Goal: Task Accomplishment & Management: Use online tool/utility

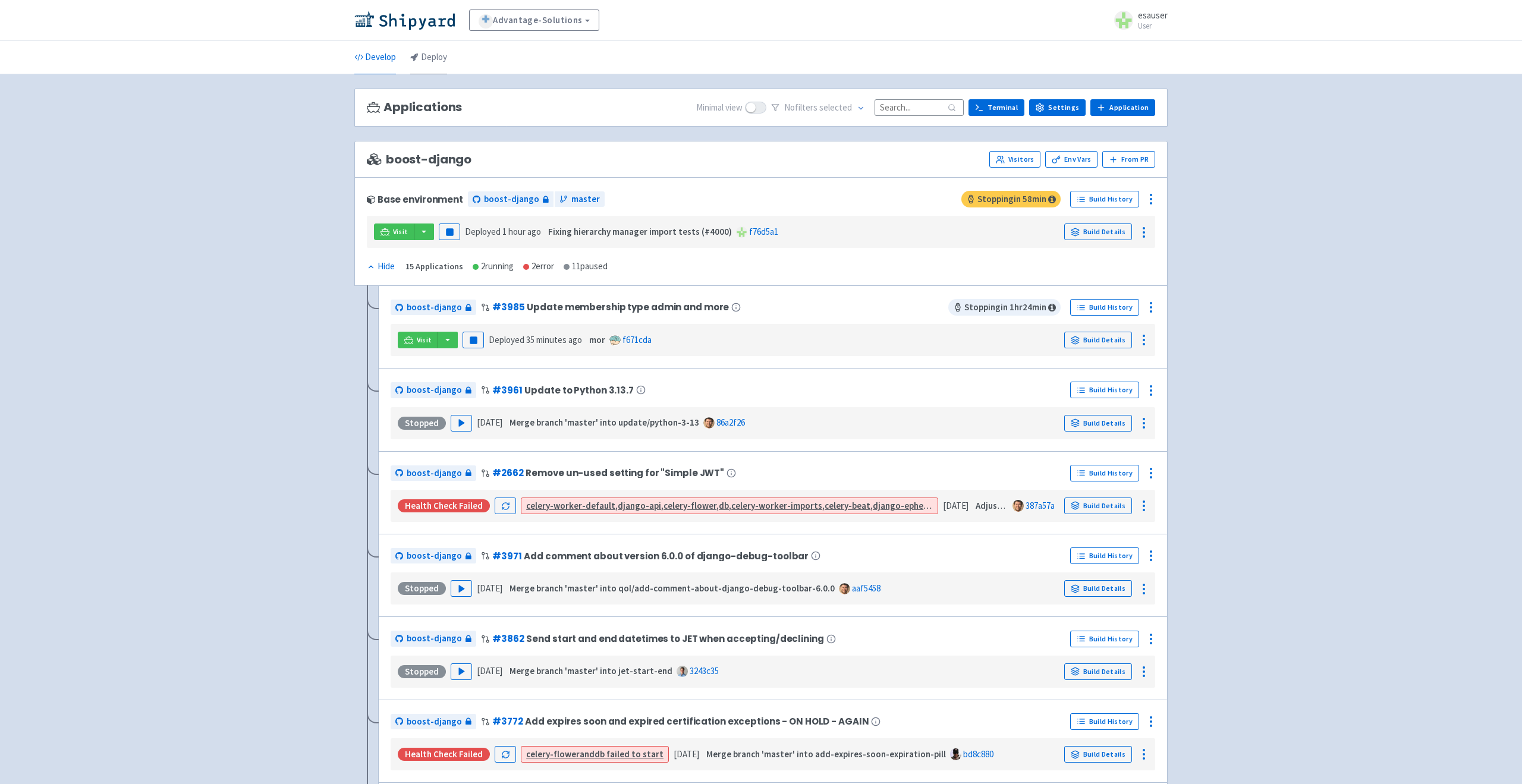
click at [440, 70] on link "Deploy" at bounding box center [428, 58] width 37 height 33
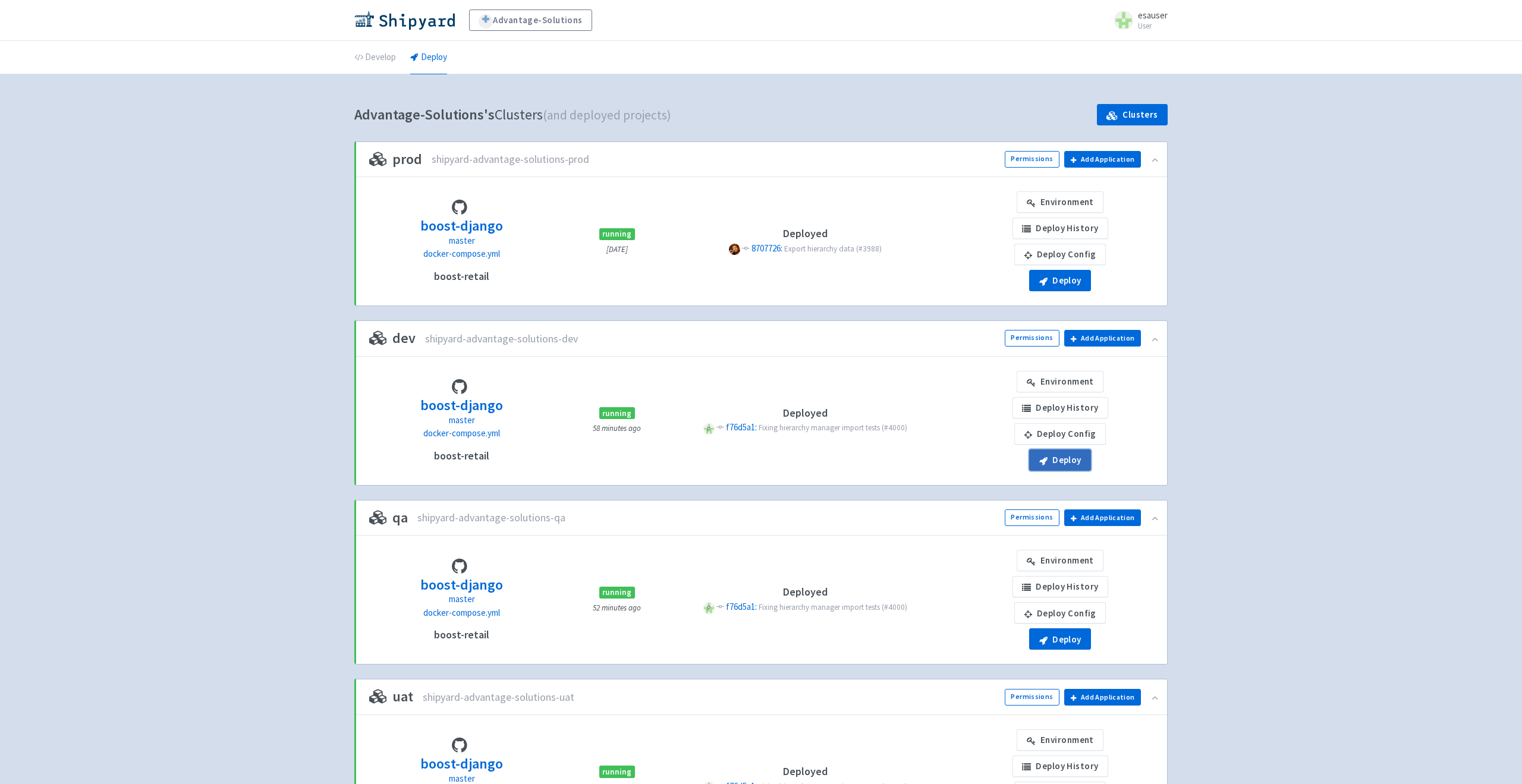
click at [1057, 291] on button "Deploy" at bounding box center [1060, 280] width 62 height 21
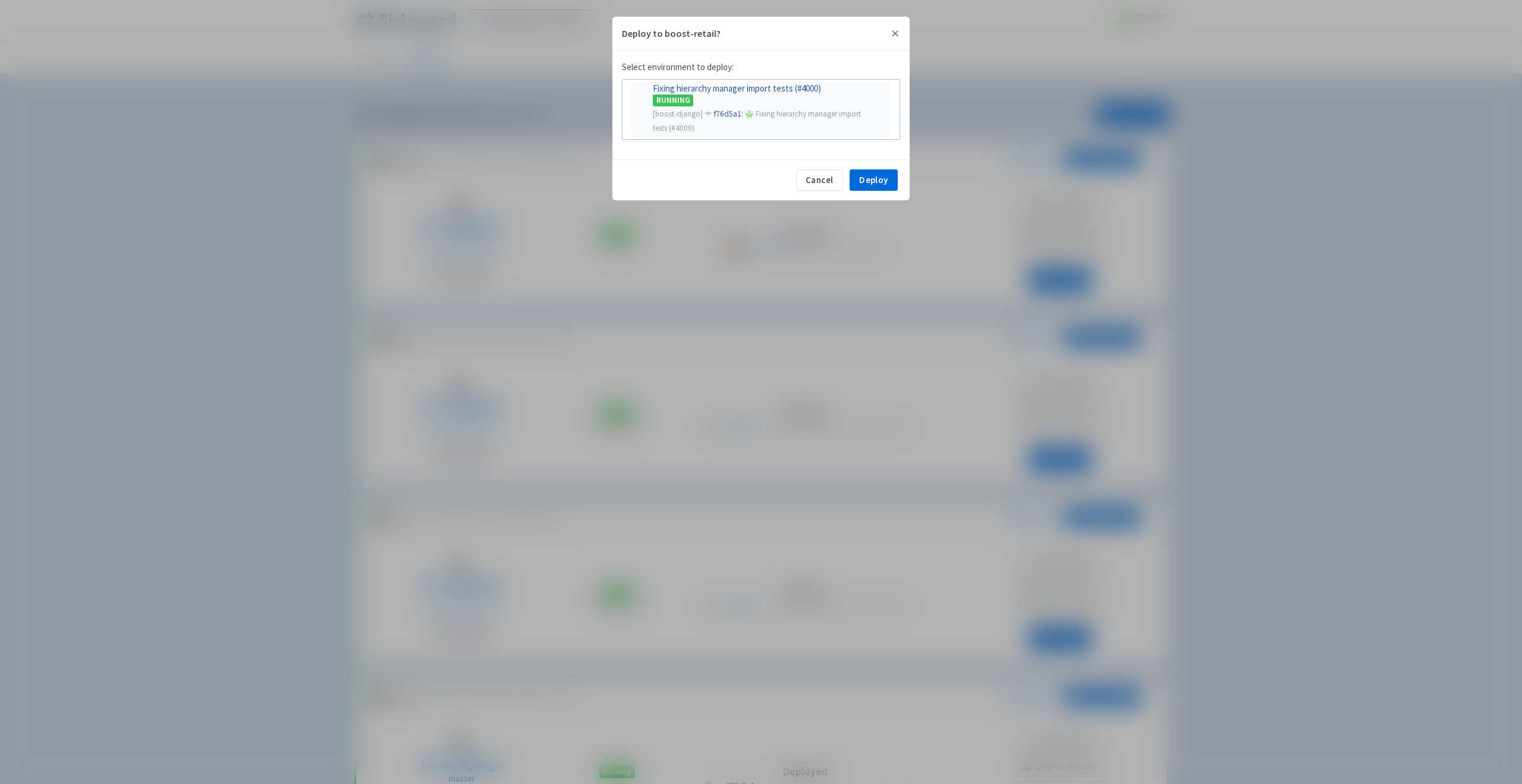
click at [751, 115] on span "Fixing hierarchy manager import tests (#4000)" at bounding box center [756, 121] width 207 height 24
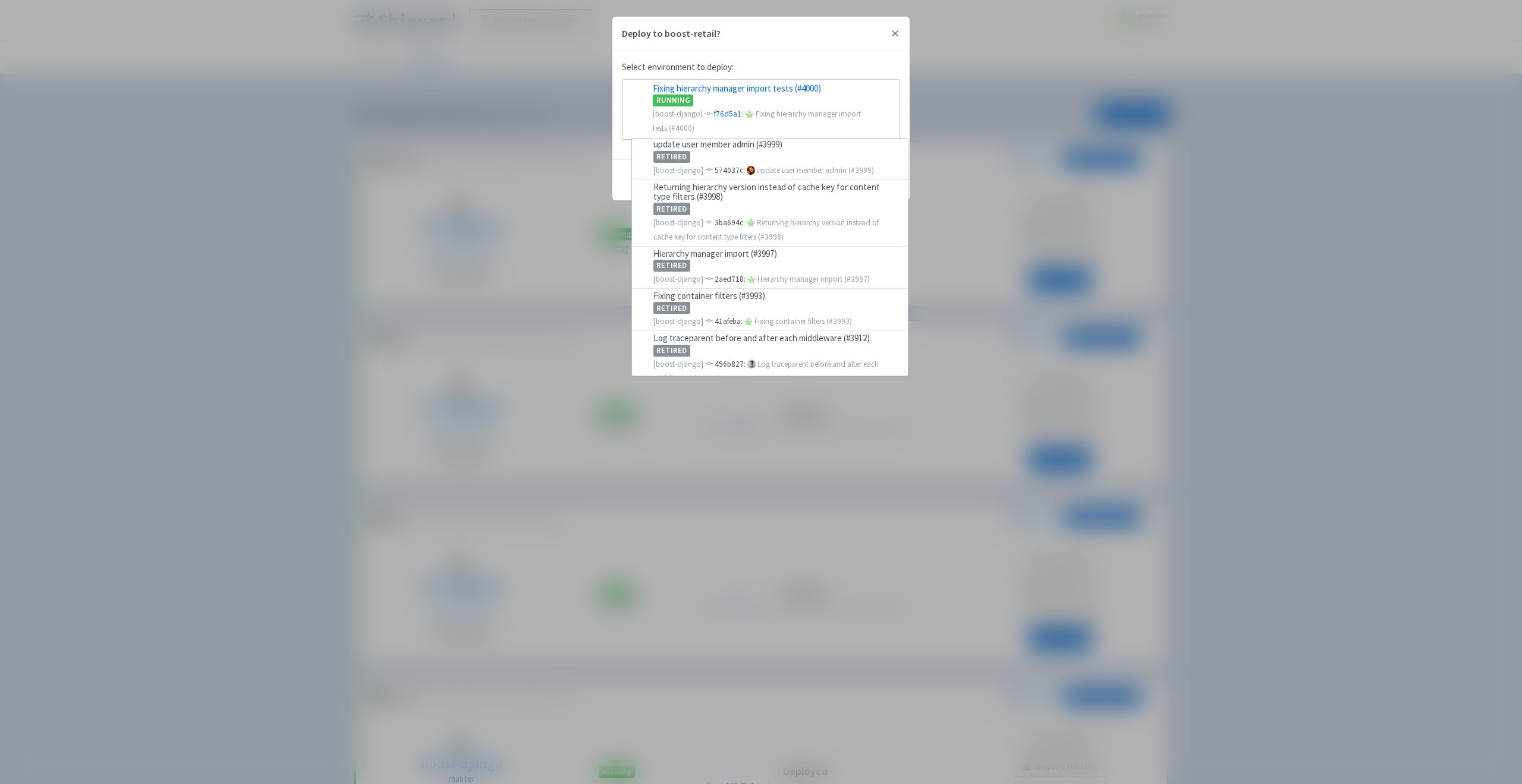
scroll to position [66, 0]
click at [259, 386] on div "Deploy to boost-retail? Select environment to deploy: Fixing hierarchy manager …" at bounding box center [761, 392] width 1522 height 784
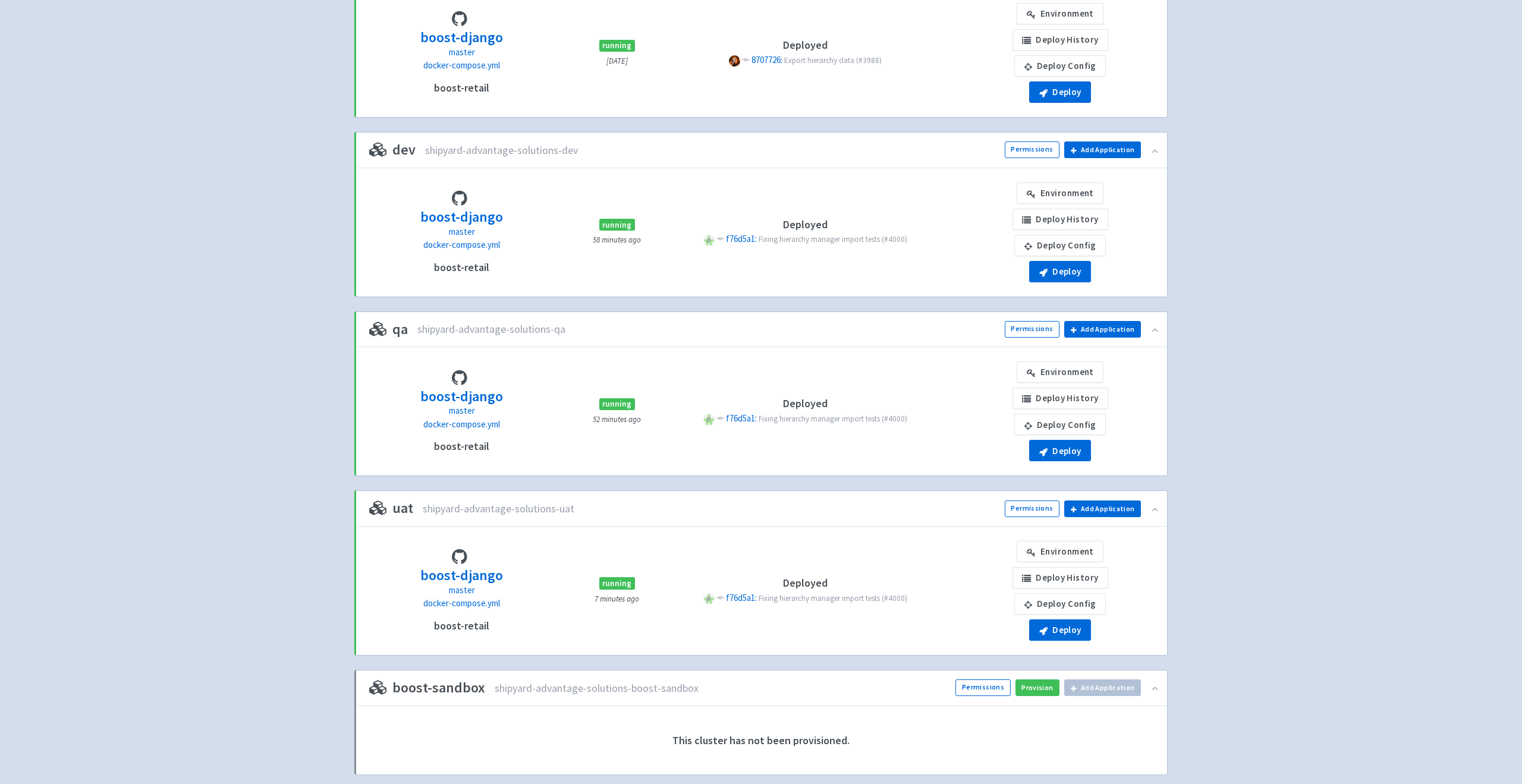
scroll to position [245, 0]
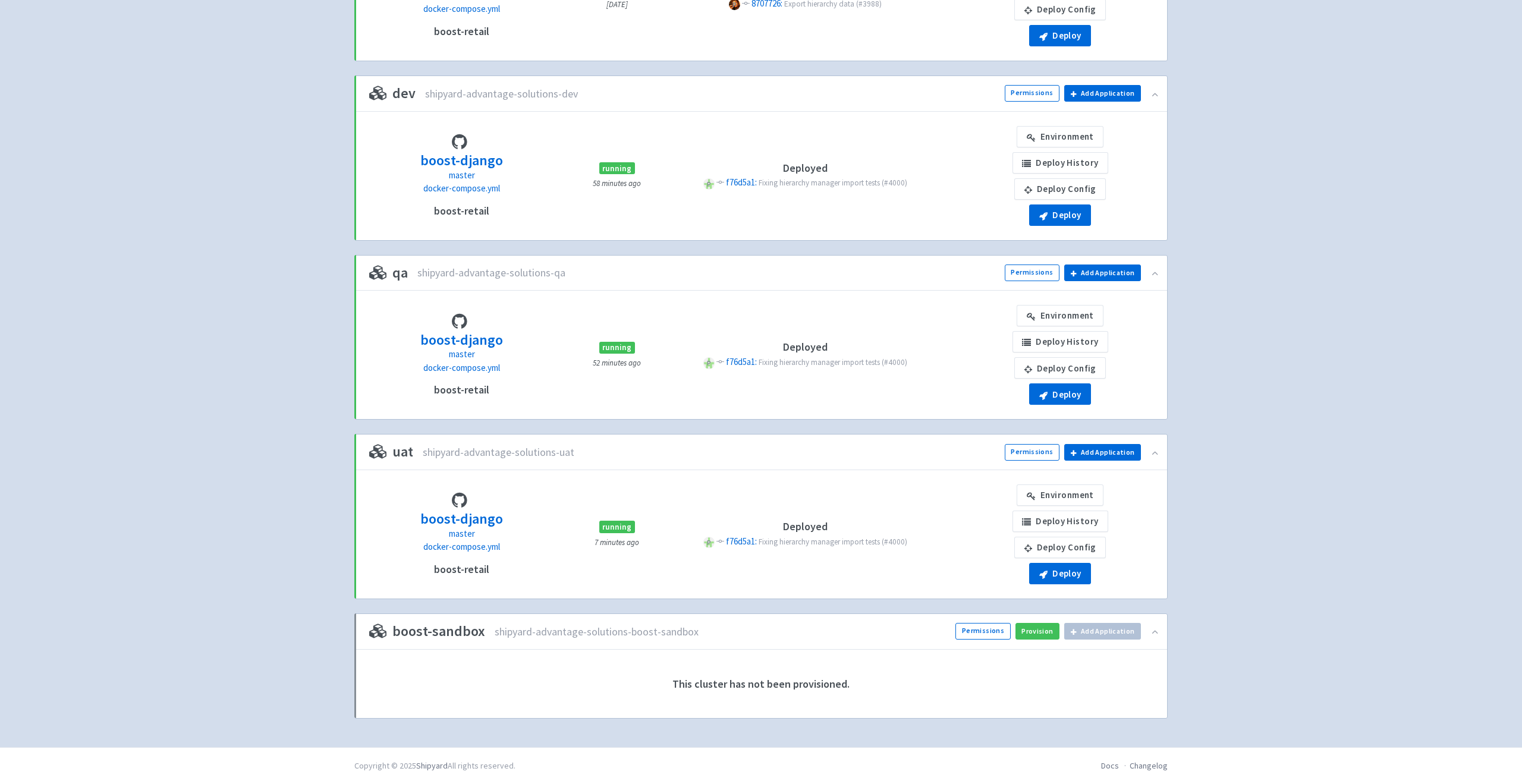
click at [1110, 569] on div "Environment Deploy History Deploy Config Deploy" at bounding box center [1060, 534] width 200 height 100
click at [1009, 571] on div "Environment Deploy History Deploy Config Deploy" at bounding box center [1060, 534] width 200 height 100
click at [1048, 46] on button "Deploy" at bounding box center [1060, 35] width 62 height 21
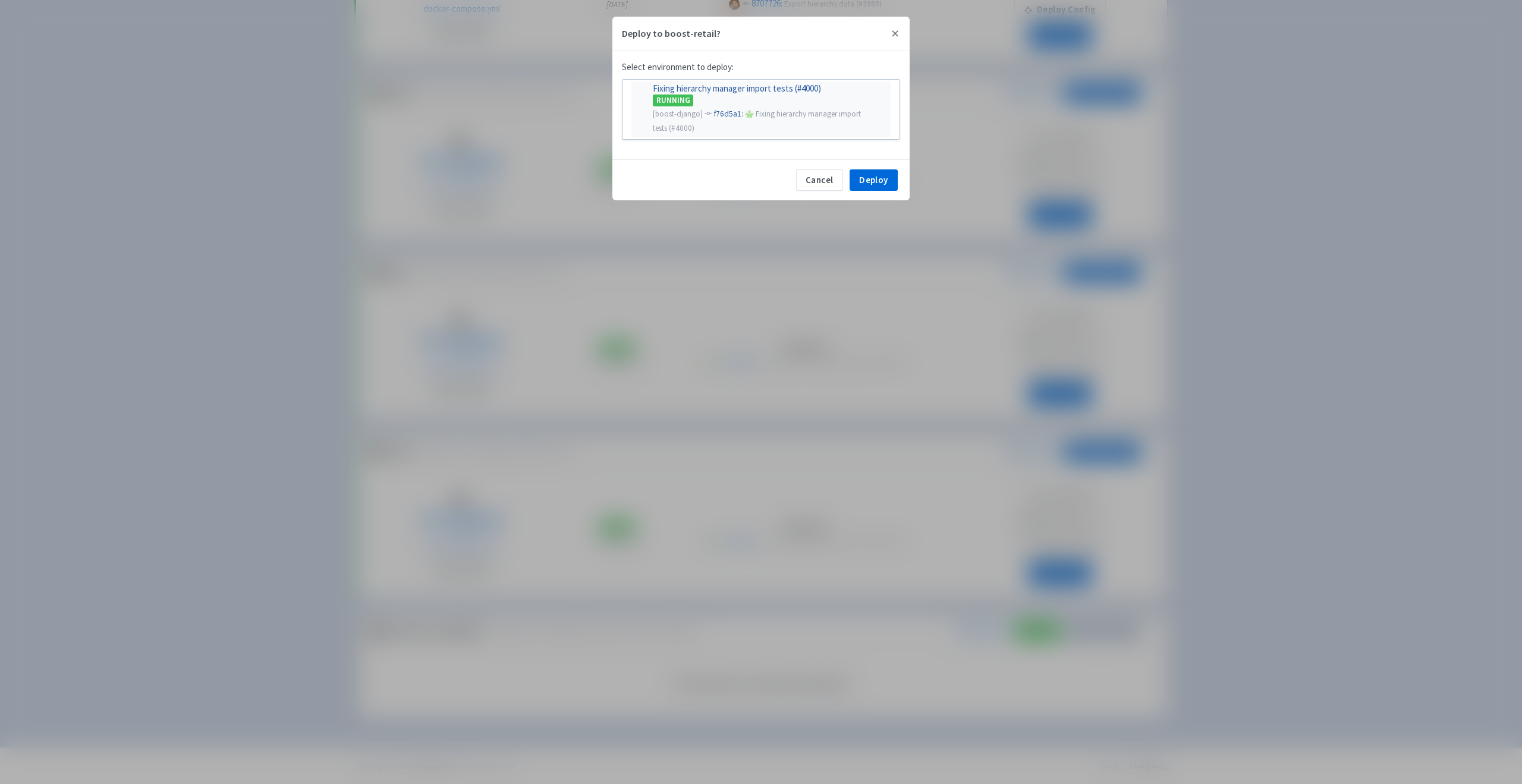
click at [727, 97] on div "RUNNING" at bounding box center [768, 100] width 230 height 13
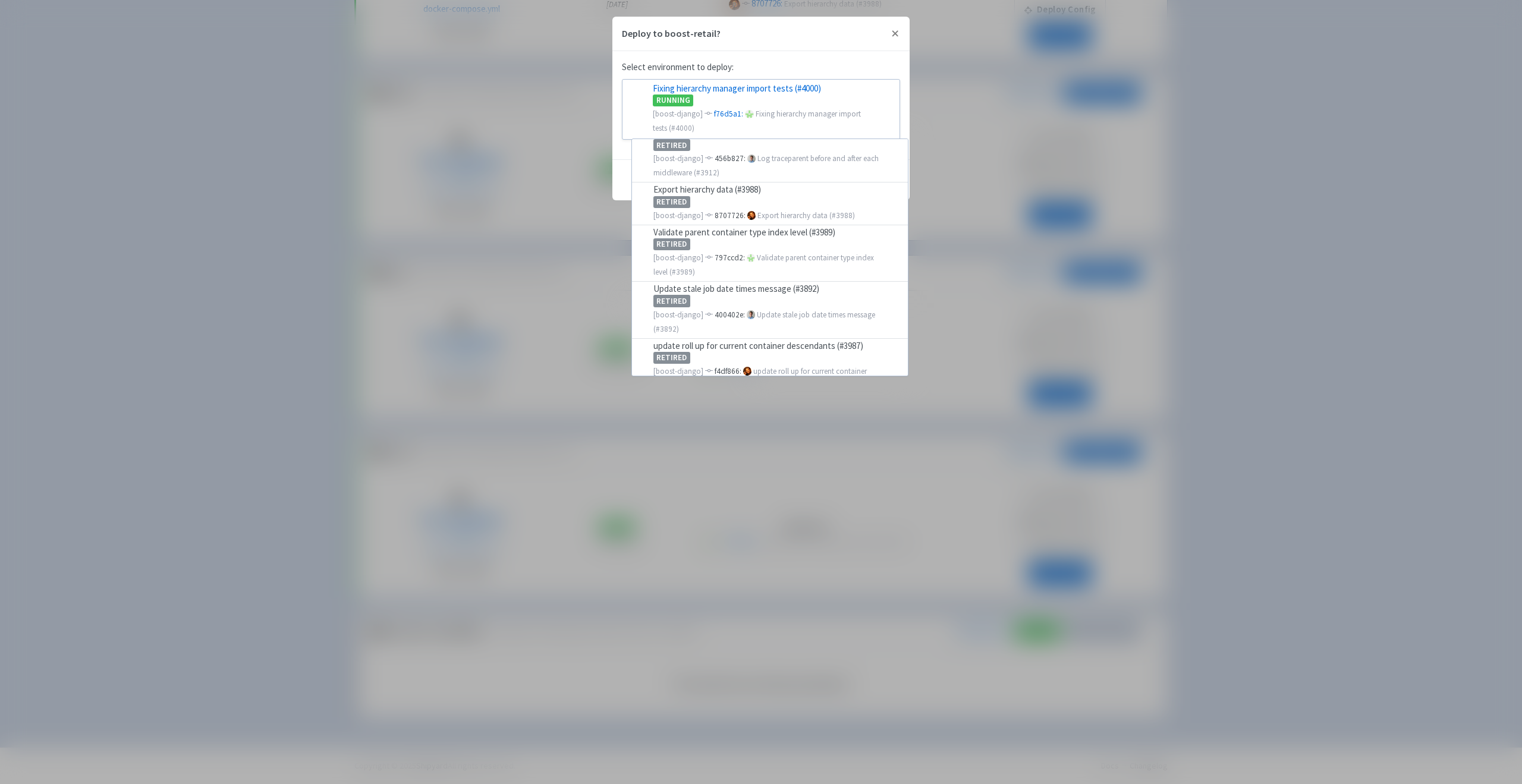
scroll to position [227, 0]
click at [471, 491] on div "Deploy to boost-retail? Select environment to deploy: Fixing hierarchy manager …" at bounding box center [761, 392] width 1522 height 784
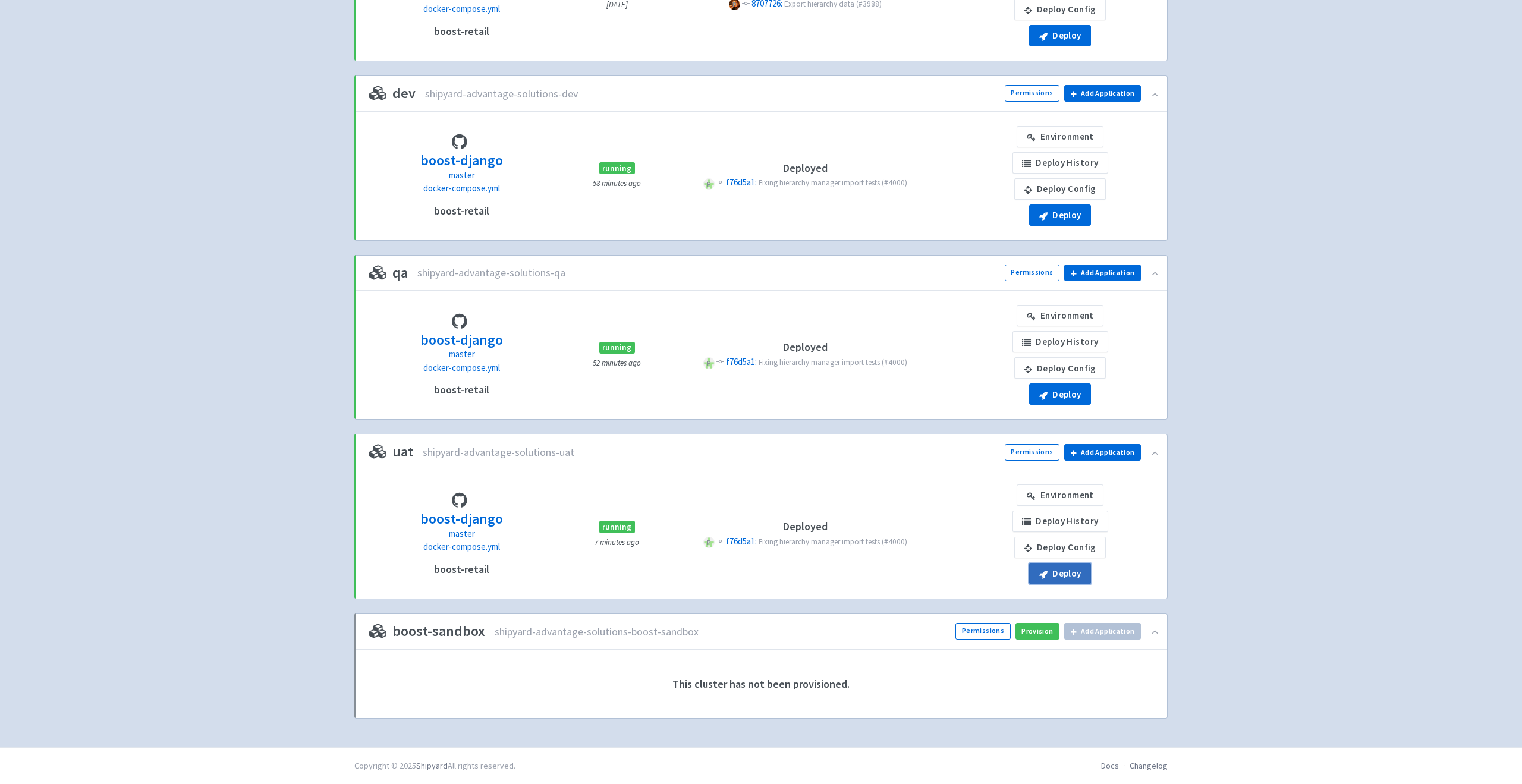
click at [1060, 46] on button "Deploy" at bounding box center [1060, 35] width 62 height 21
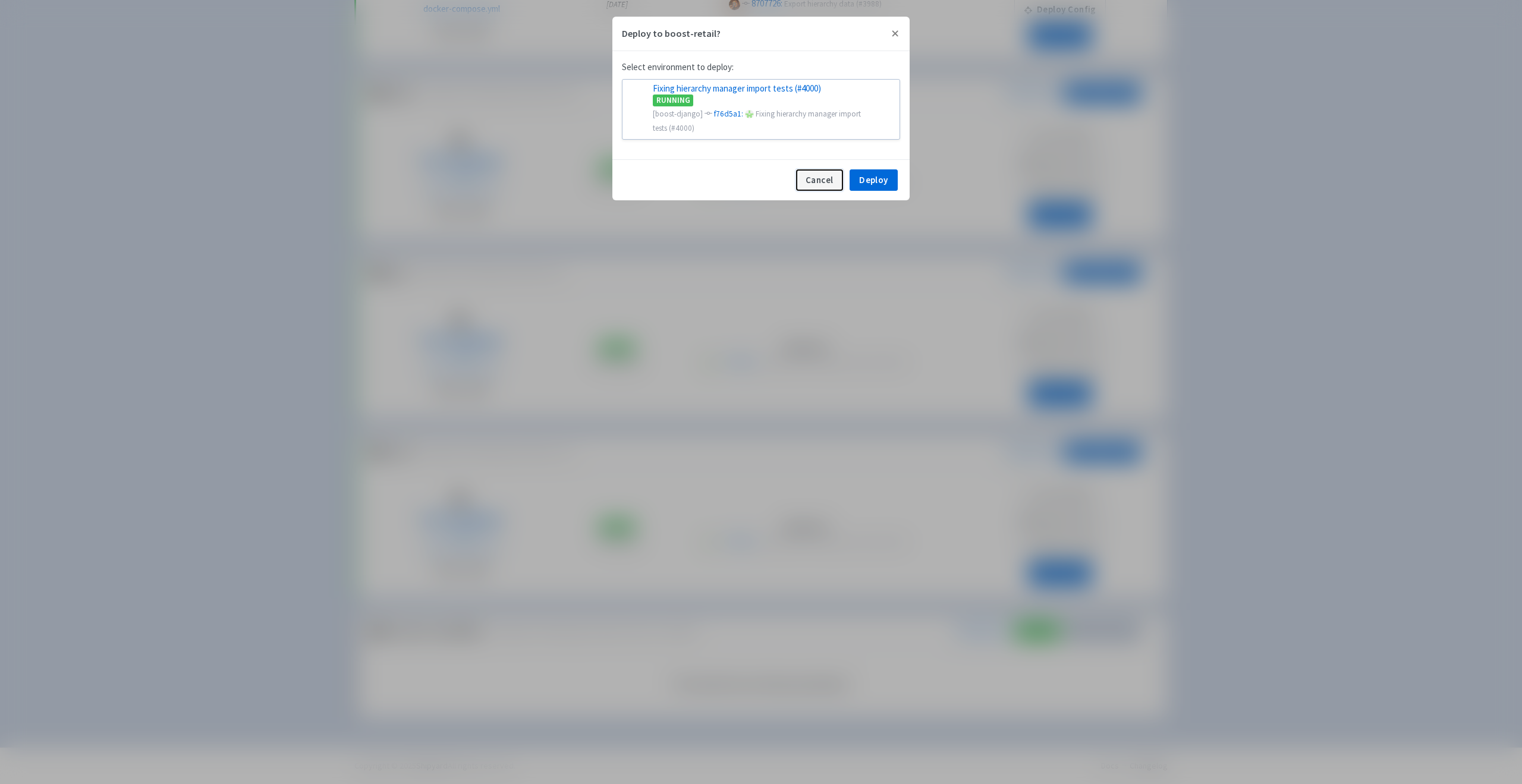
click at [830, 176] on button "Cancel" at bounding box center [820, 180] width 47 height 21
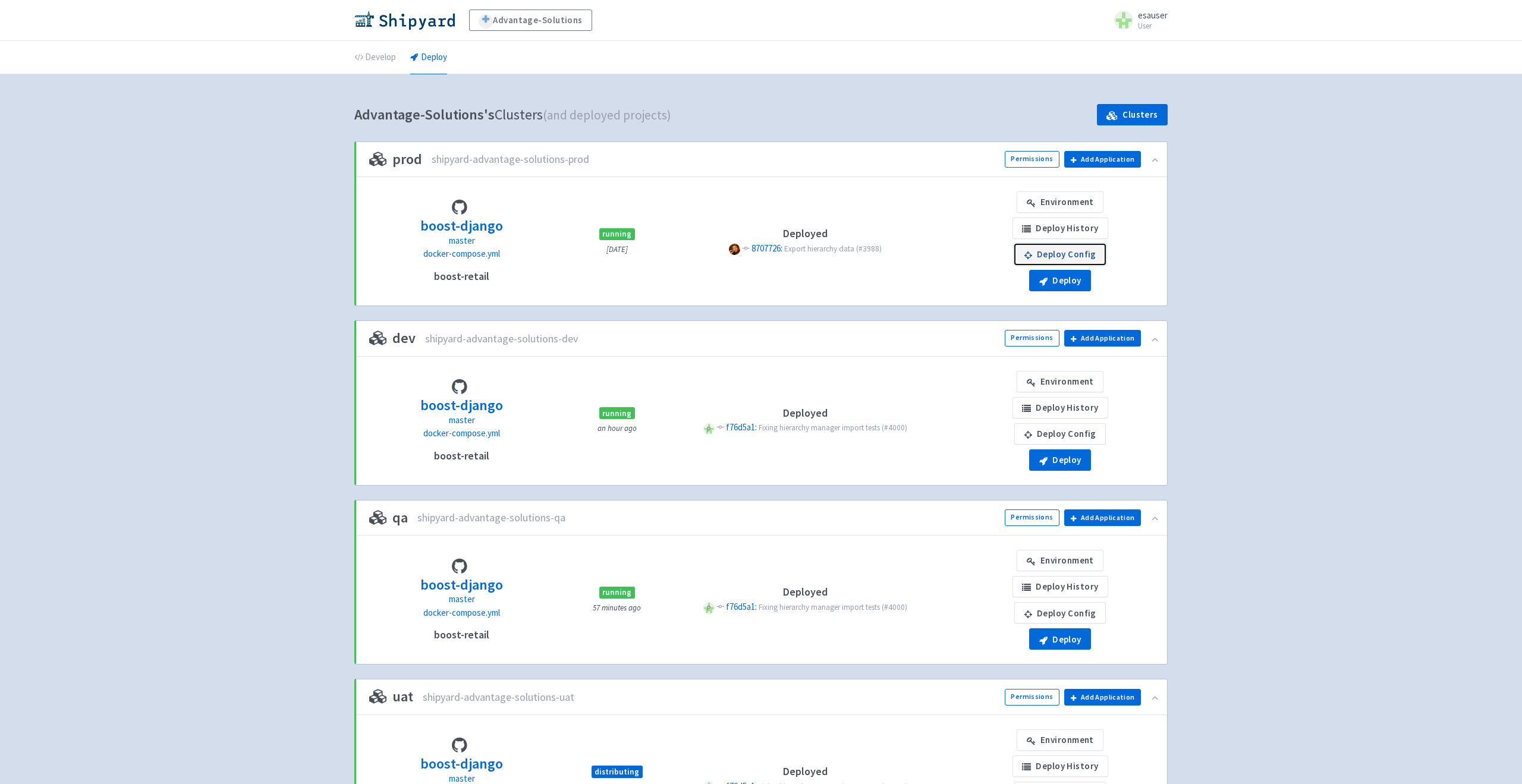
click at [1052, 254] on link "Deploy Config" at bounding box center [1060, 254] width 91 height 21
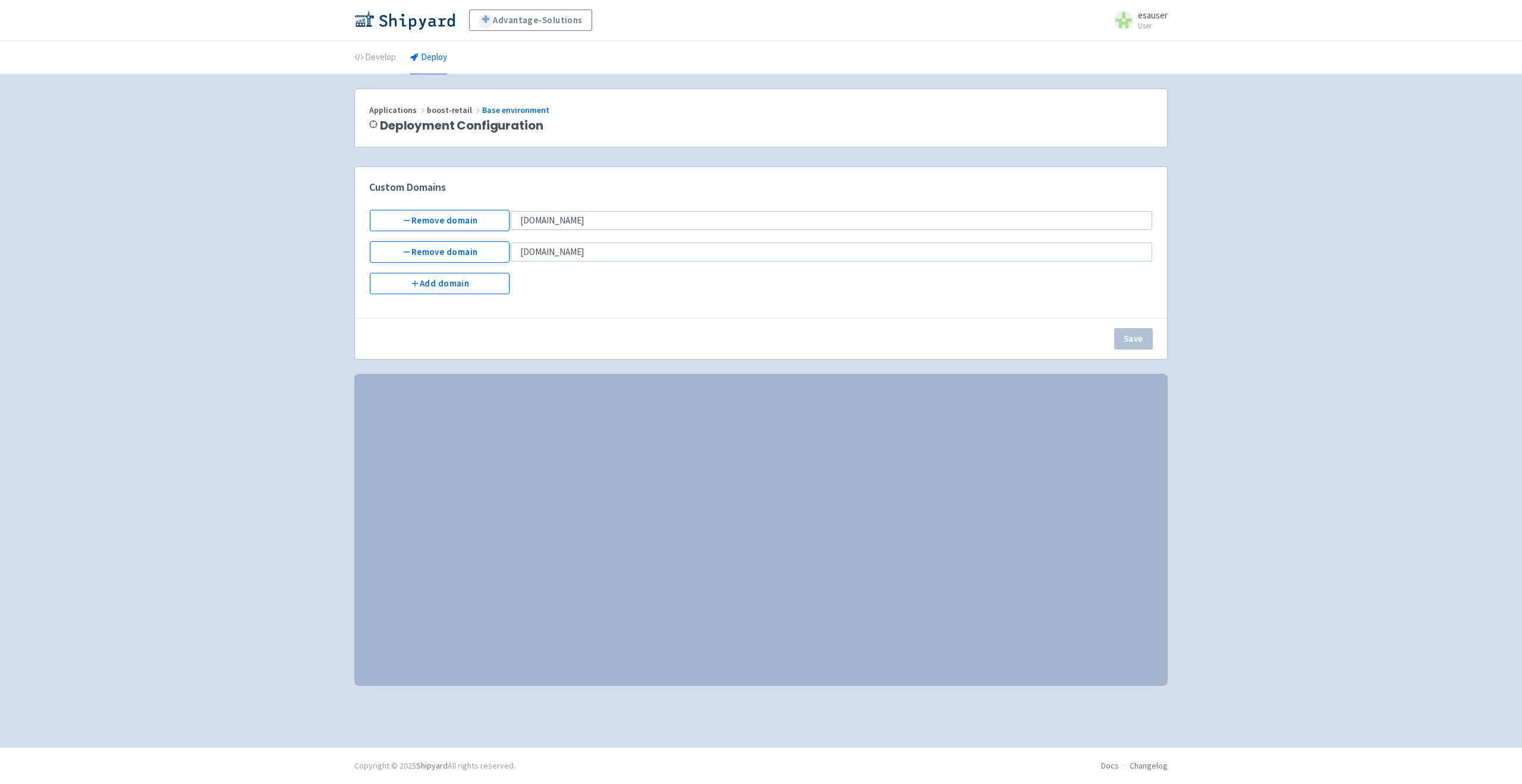
select select "Recreate"
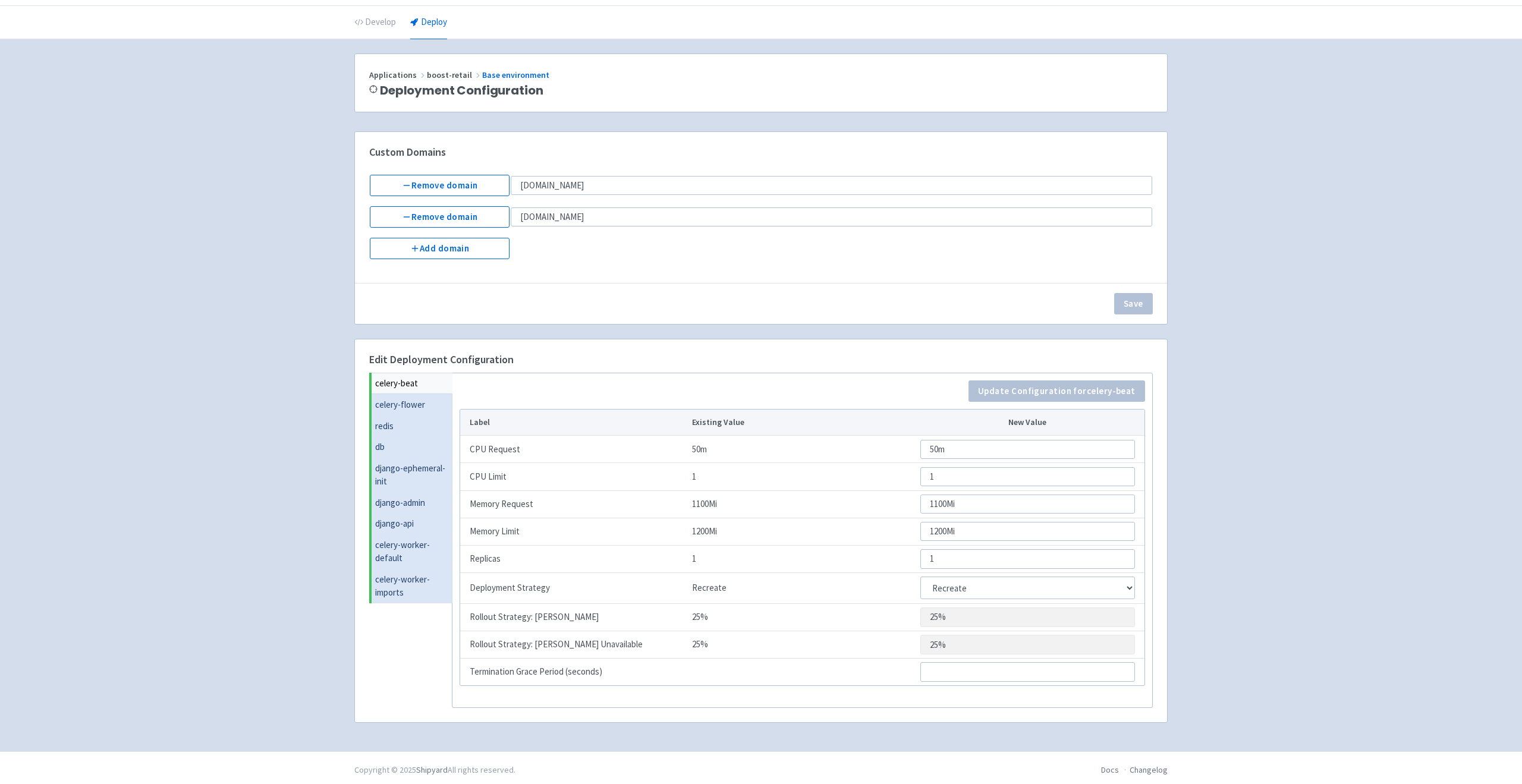
scroll to position [39, 0]
click at [438, 544] on link "celery-worker-default" at bounding box center [412, 548] width 81 height 35
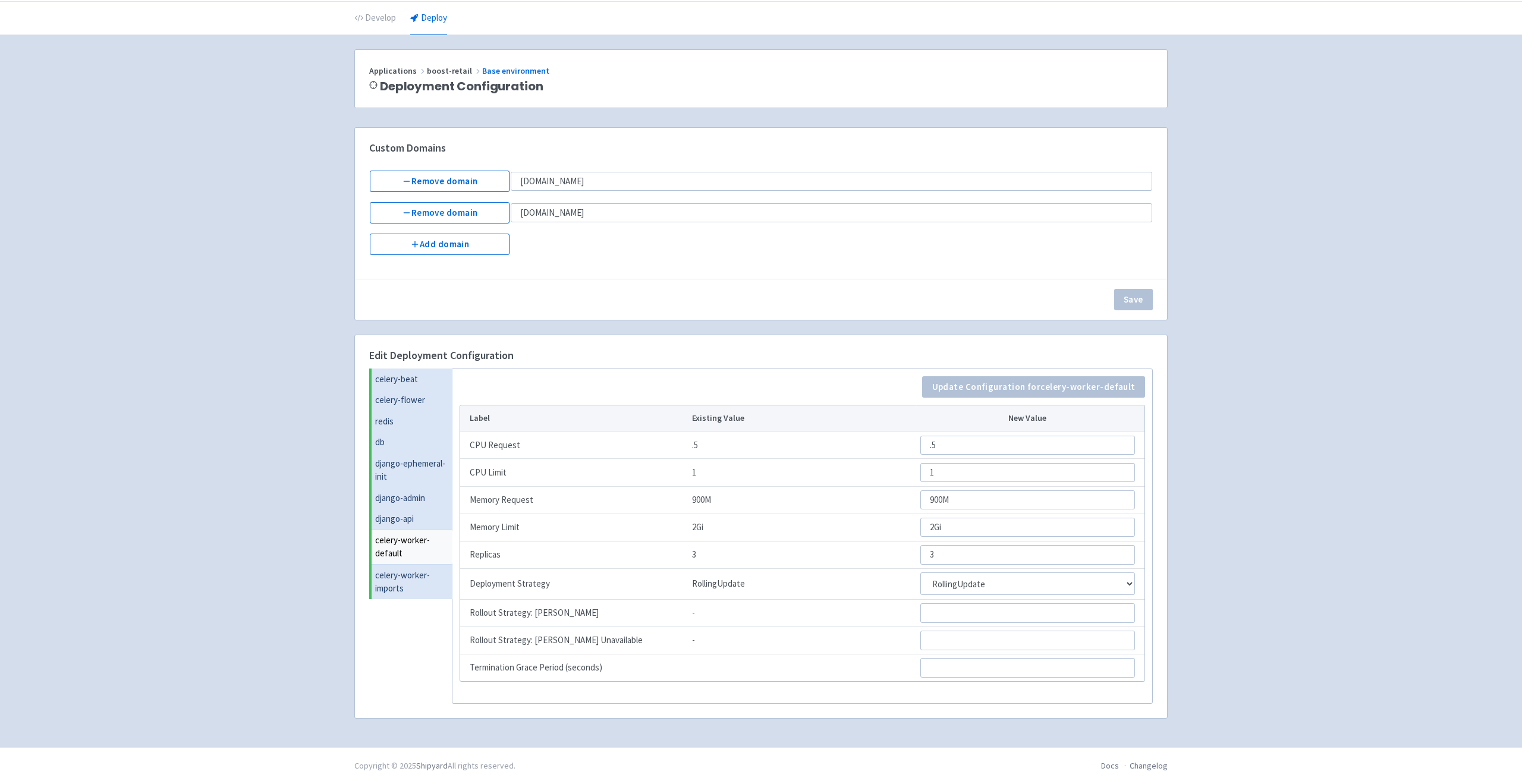
click at [388, 549] on link "celery-worker-default" at bounding box center [412, 547] width 81 height 35
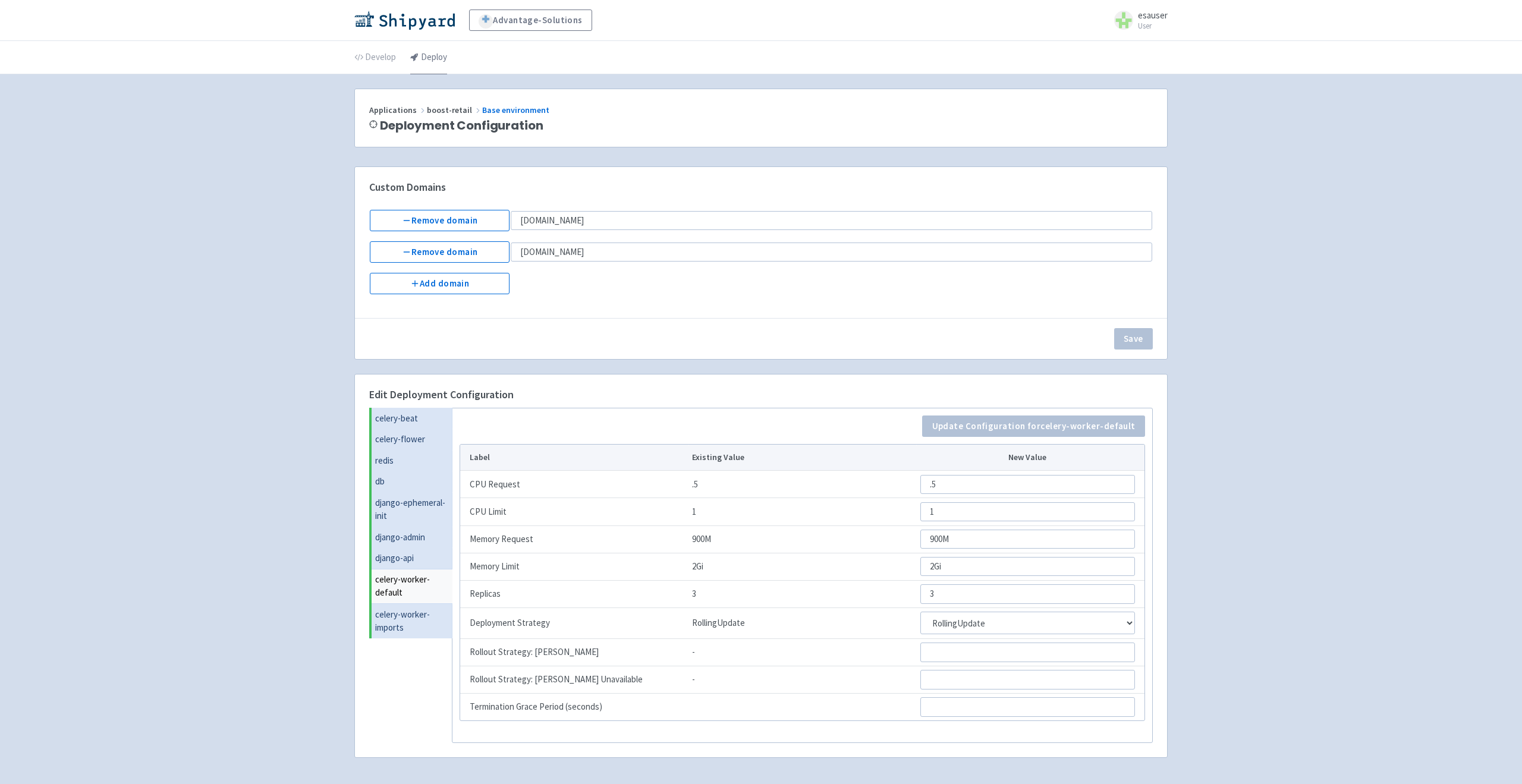
click at [426, 63] on link "Deploy" at bounding box center [428, 58] width 37 height 33
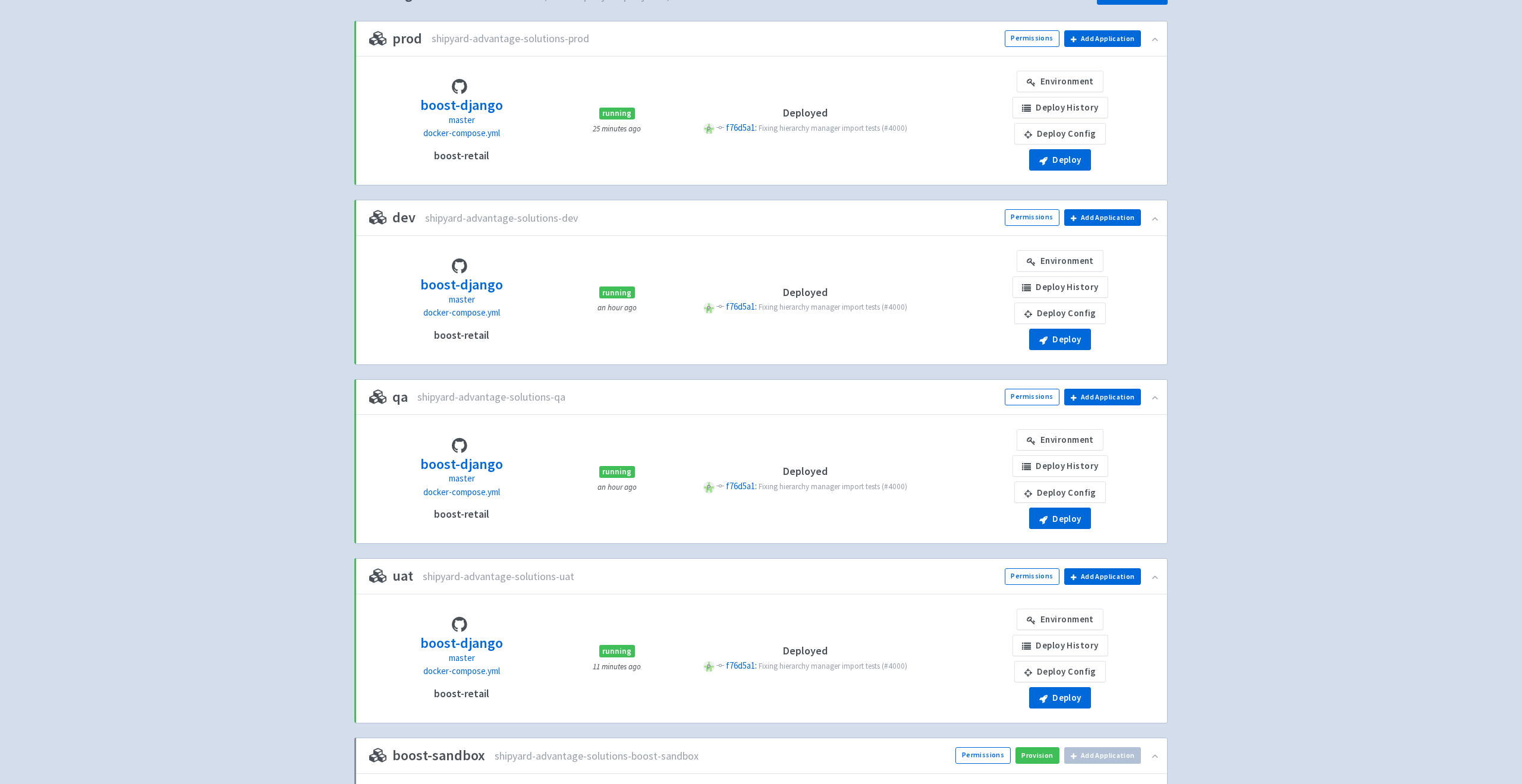
scroll to position [245, 0]
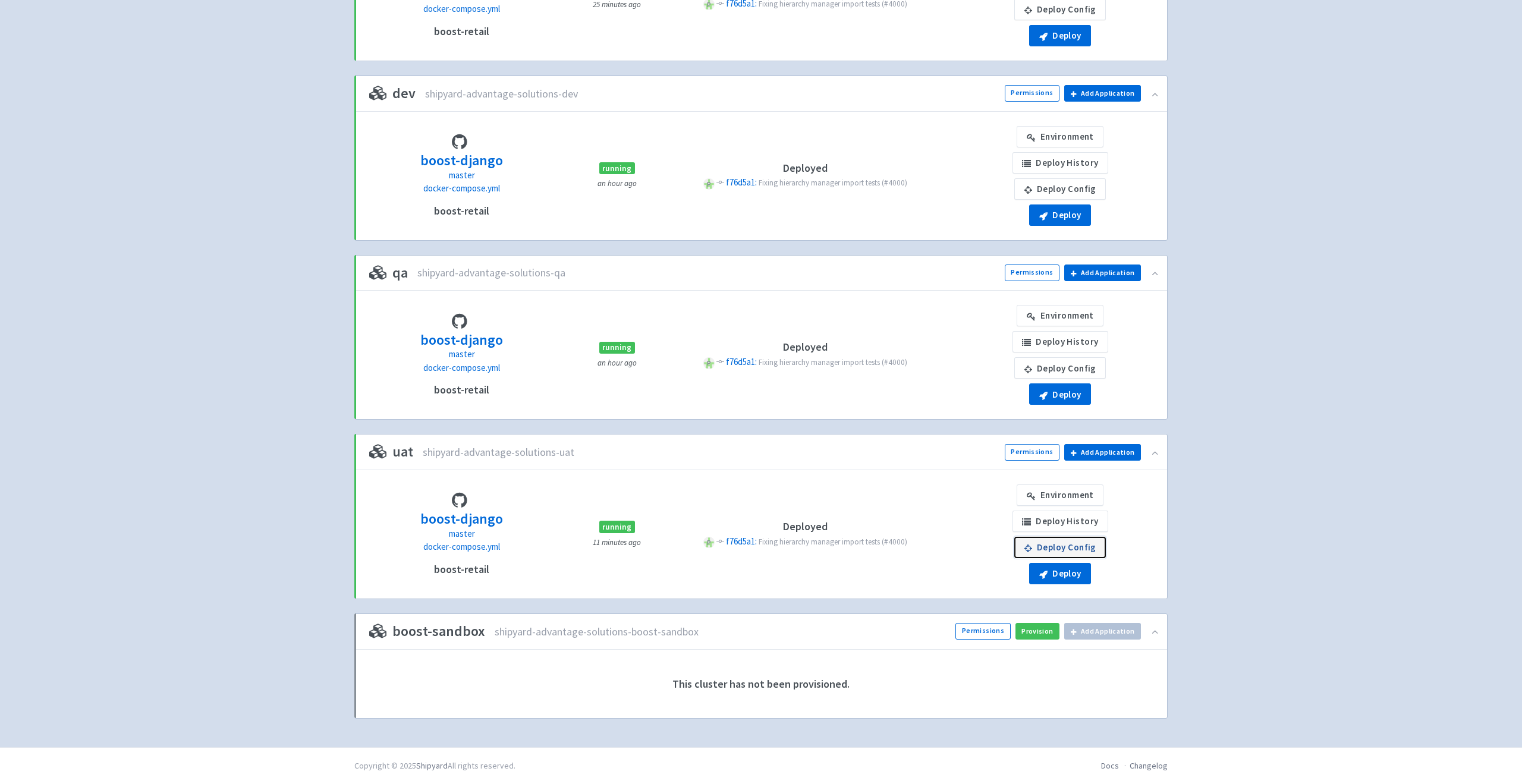
click at [1060, 552] on link "Deploy Config" at bounding box center [1060, 547] width 91 height 21
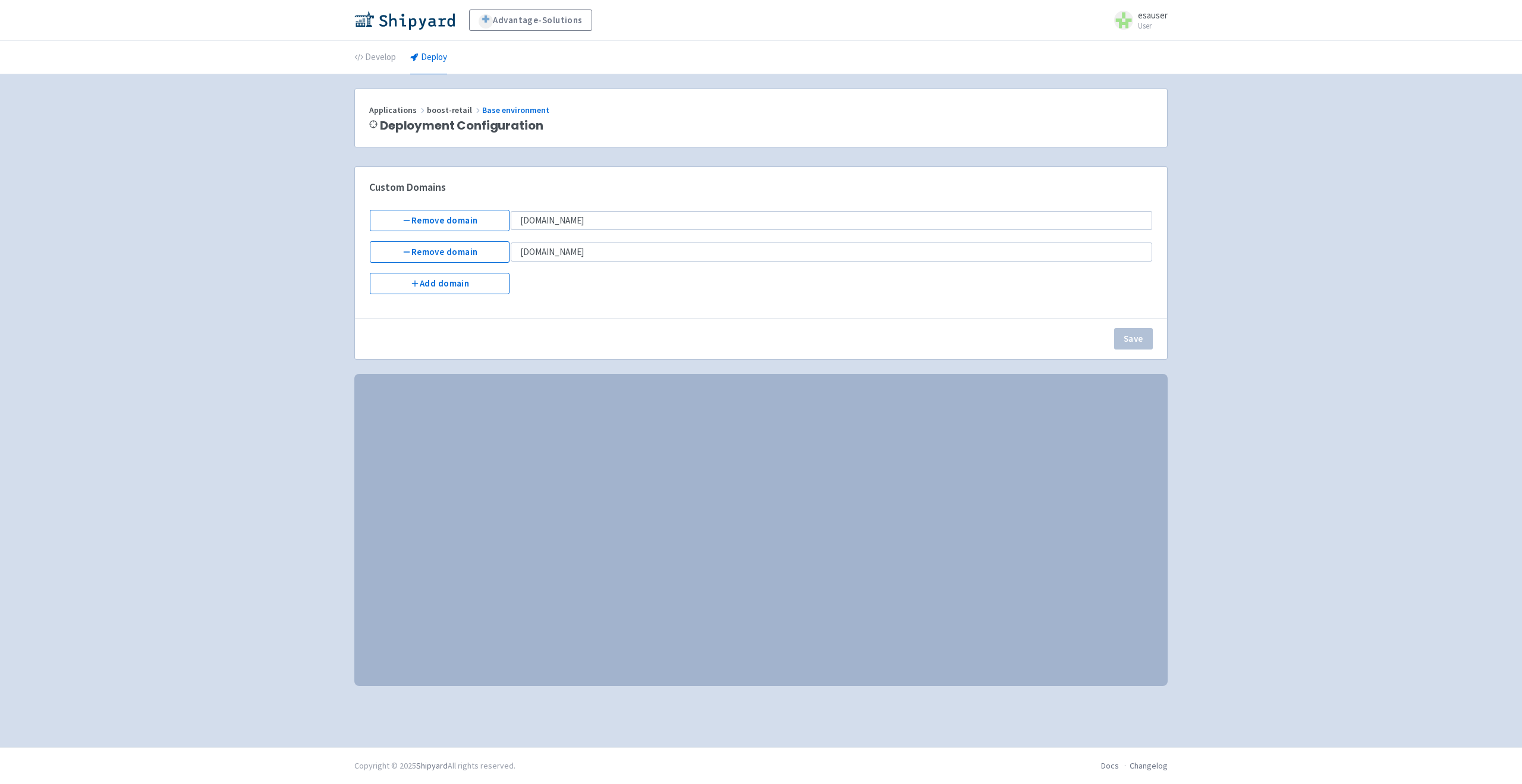
select select "Recreate"
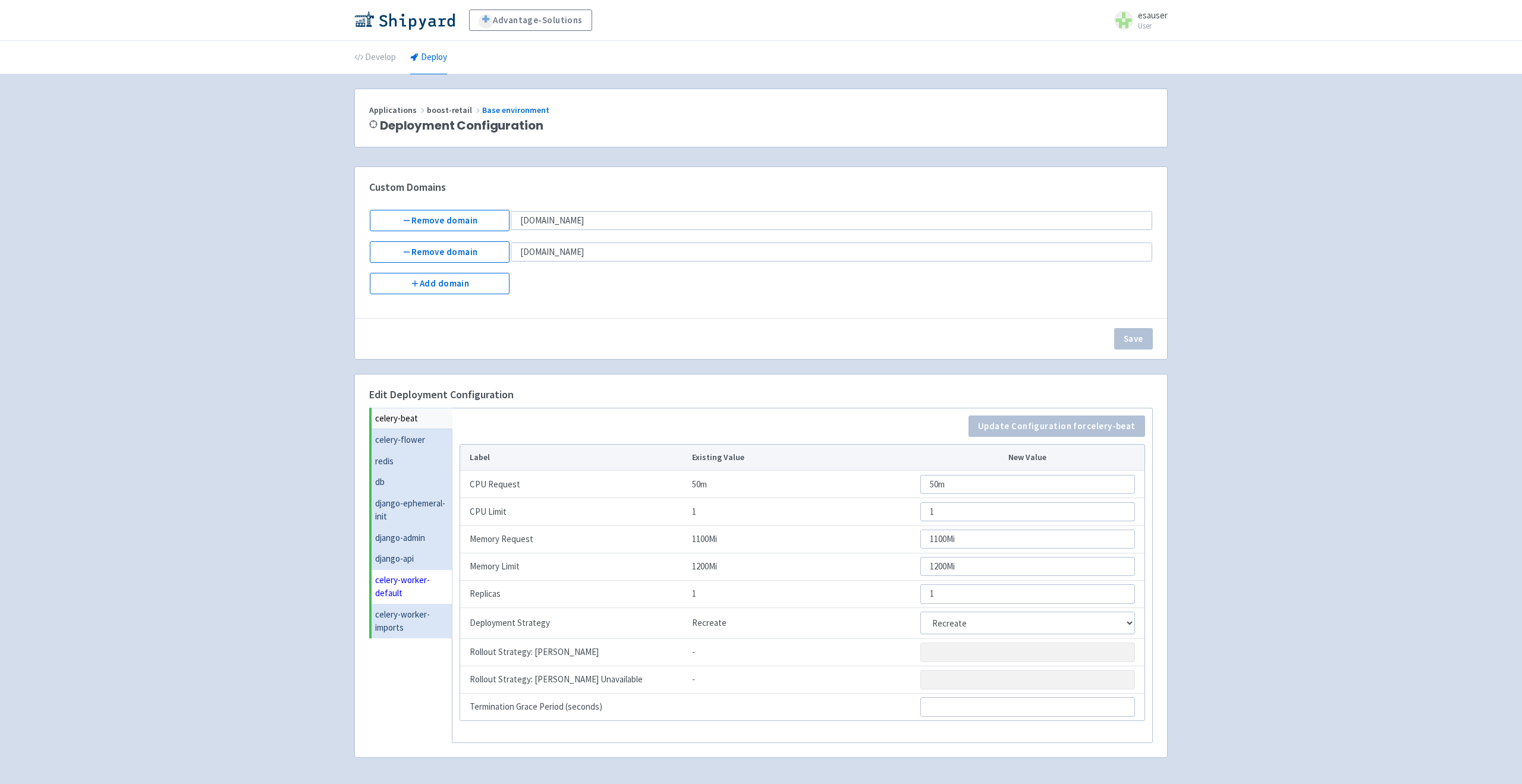
click at [389, 574] on link "celery-worker-default" at bounding box center [412, 587] width 81 height 35
click at [403, 633] on link "celery-worker-imports" at bounding box center [412, 621] width 81 height 35
click at [408, 602] on link "celery-worker-default" at bounding box center [411, 586] width 80 height 35
click at [408, 613] on link "celery-worker-imports" at bounding box center [412, 621] width 81 height 35
click at [400, 579] on link "celery-worker-default" at bounding box center [411, 586] width 80 height 35
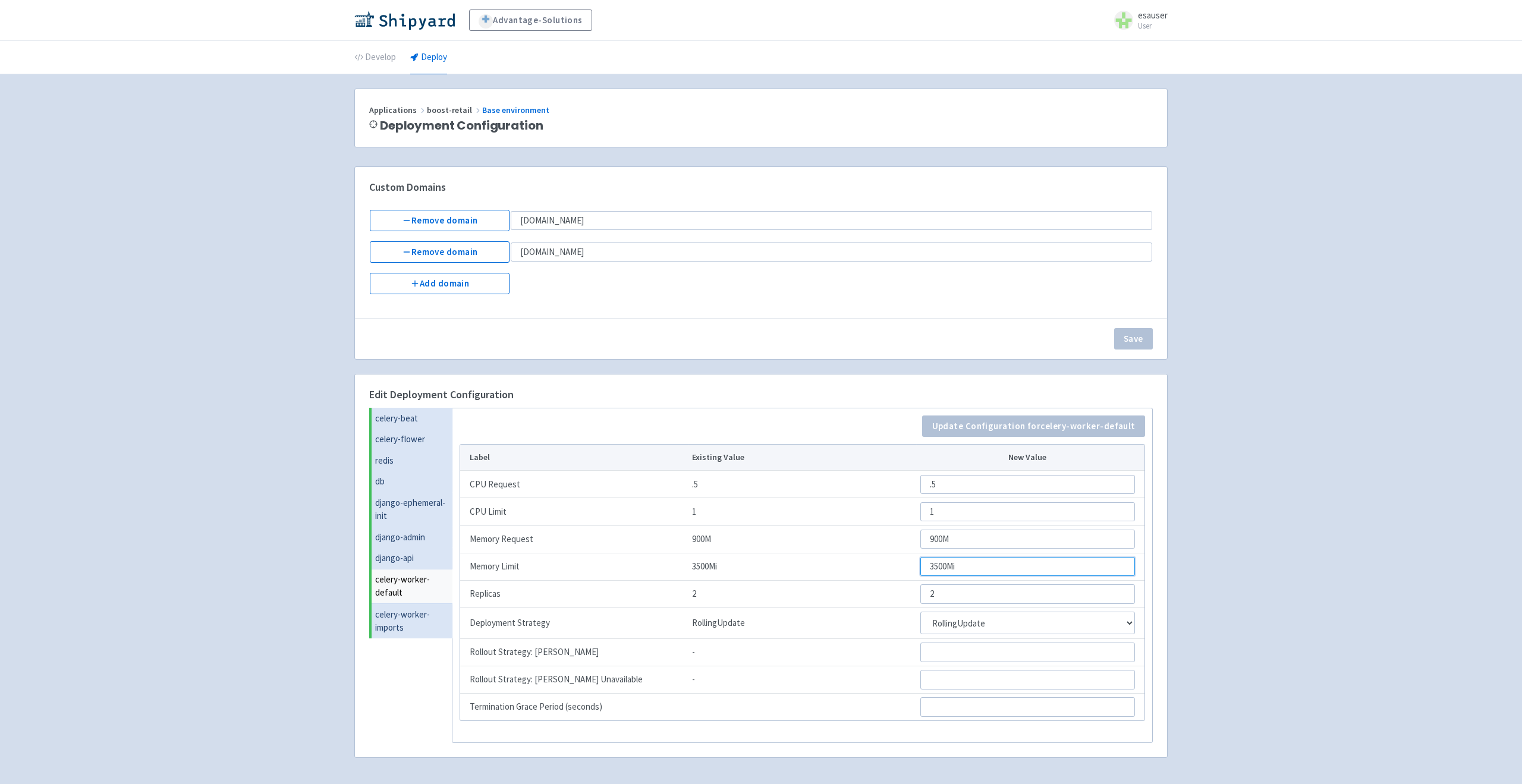
drag, startPoint x: 966, startPoint y: 560, endPoint x: 897, endPoint y: 560, distance: 69.0
click at [897, 560] on tr "Memory Limit 3500Mi 3500Mi" at bounding box center [802, 566] width 684 height 27
type input "10Gi"
drag, startPoint x: 959, startPoint y: 537, endPoint x: 921, endPoint y: 536, distance: 38.0
click at [921, 536] on input "900M" at bounding box center [1028, 539] width 214 height 19
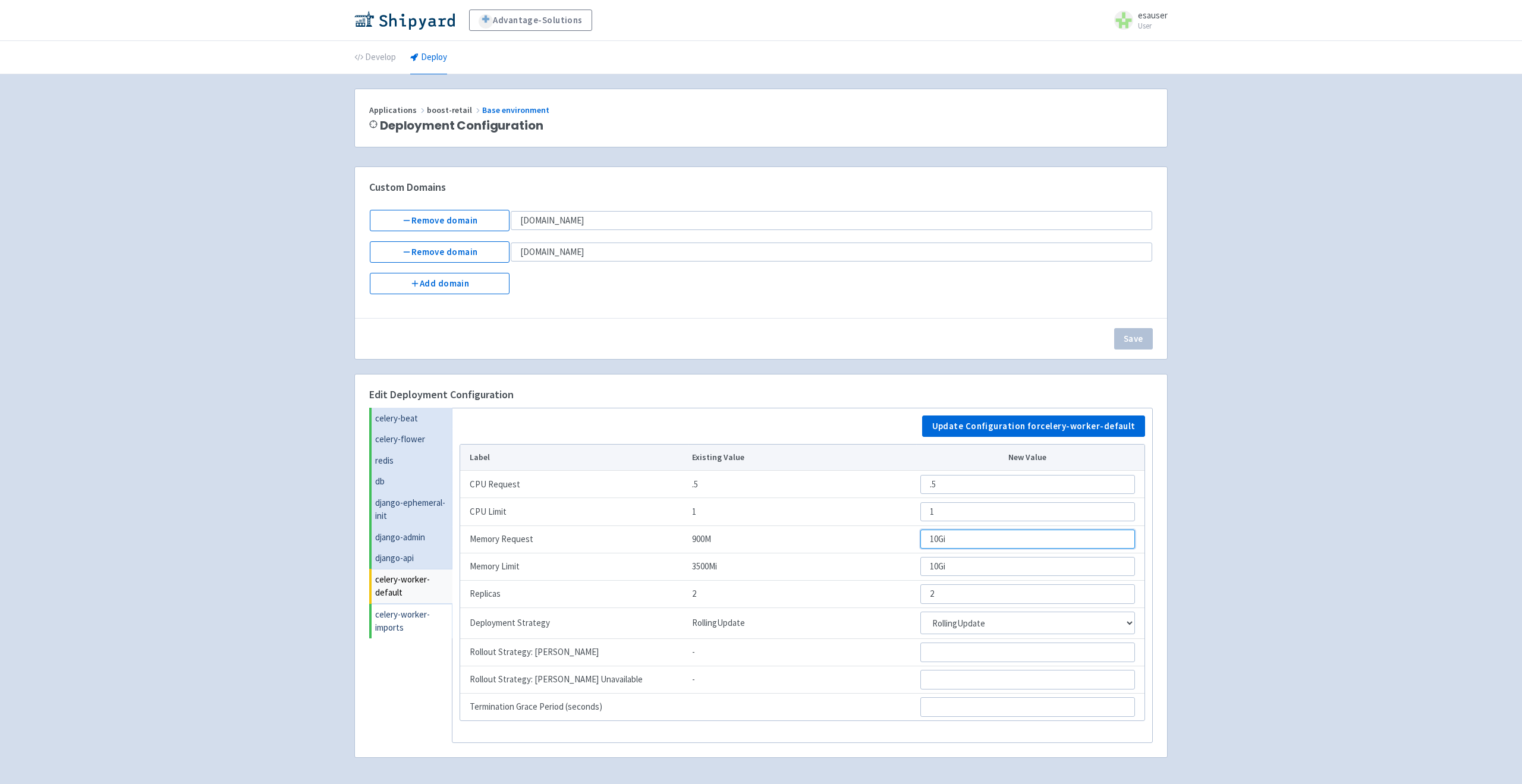
type input "10Gi"
click at [391, 610] on link "celery-worker-imports" at bounding box center [412, 621] width 81 height 35
drag, startPoint x: 973, startPoint y: 540, endPoint x: 847, endPoint y: 540, distance: 126.0
click at [864, 540] on tr "Memory Request 1100Mi 1100Mi" at bounding box center [802, 539] width 685 height 27
type input "10Gi"
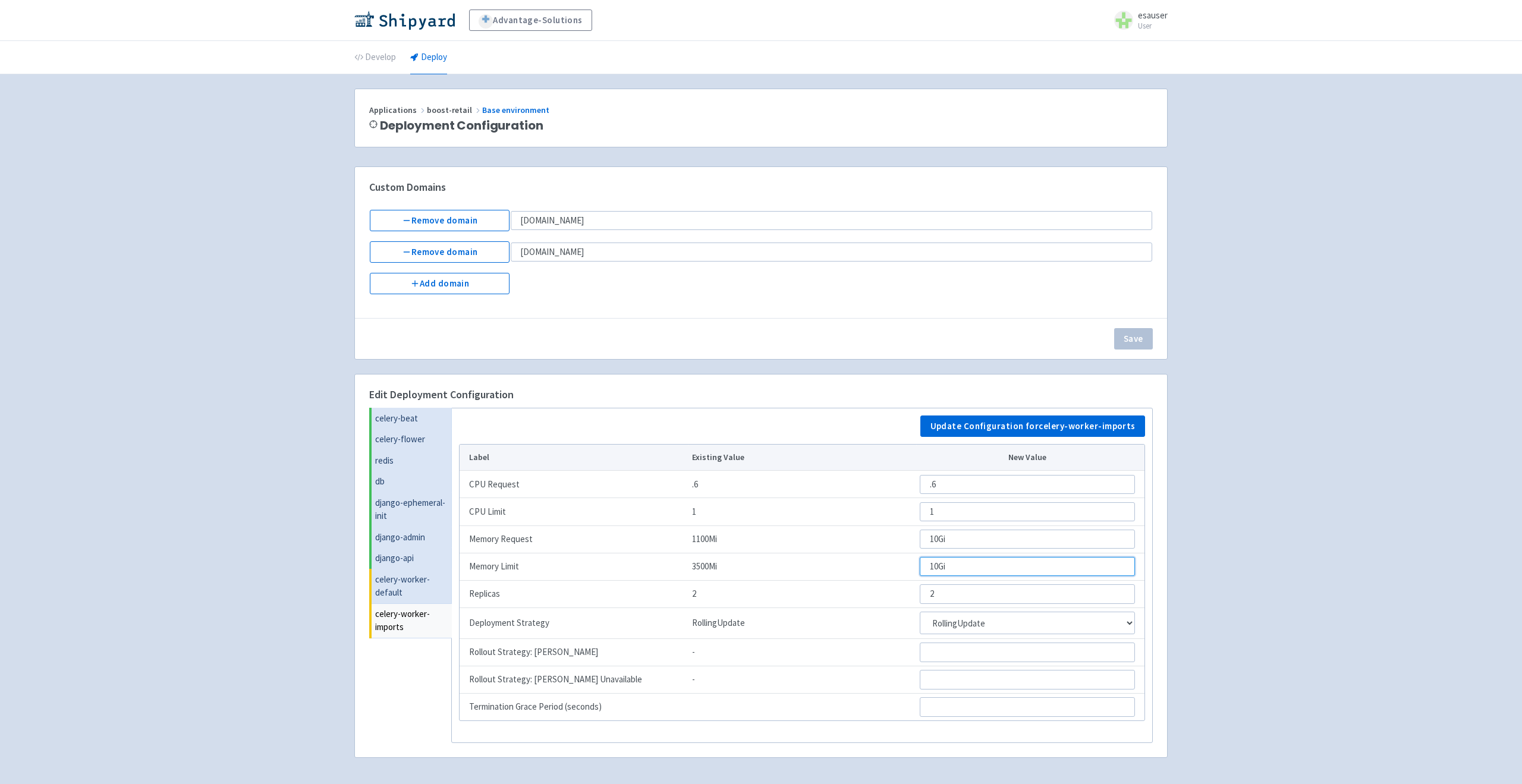
type input "10Gi"
click at [903, 564] on td "3500Mi" at bounding box center [802, 566] width 229 height 27
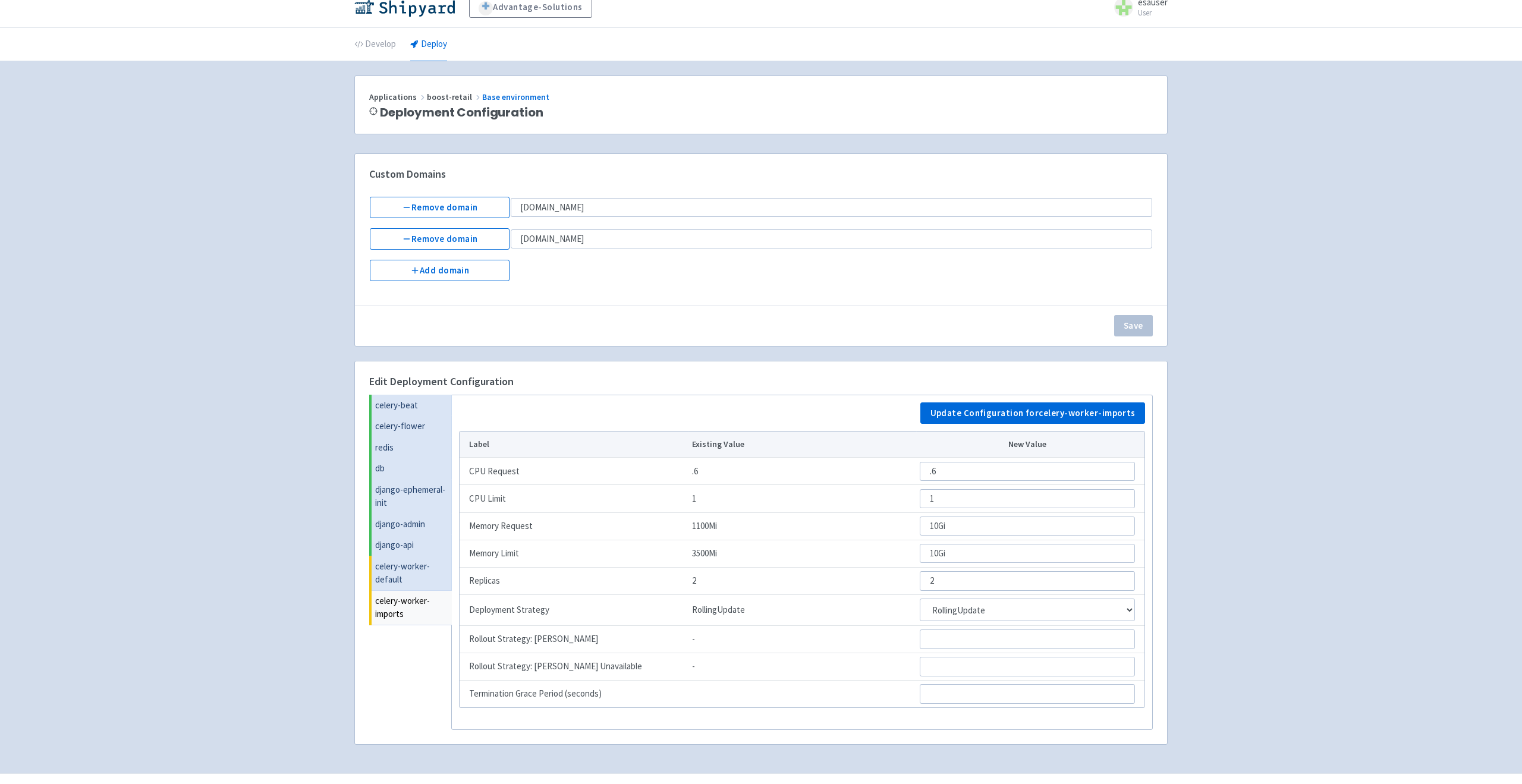
scroll to position [12, 0]
click at [1006, 409] on button "Update Configuration for celery-worker-imports" at bounding box center [1033, 413] width 225 height 21
click at [395, 586] on link "celery-worker-default" at bounding box center [411, 574] width 80 height 35
click at [963, 416] on button "Update Configuration for celery-worker-default" at bounding box center [1033, 413] width 223 height 21
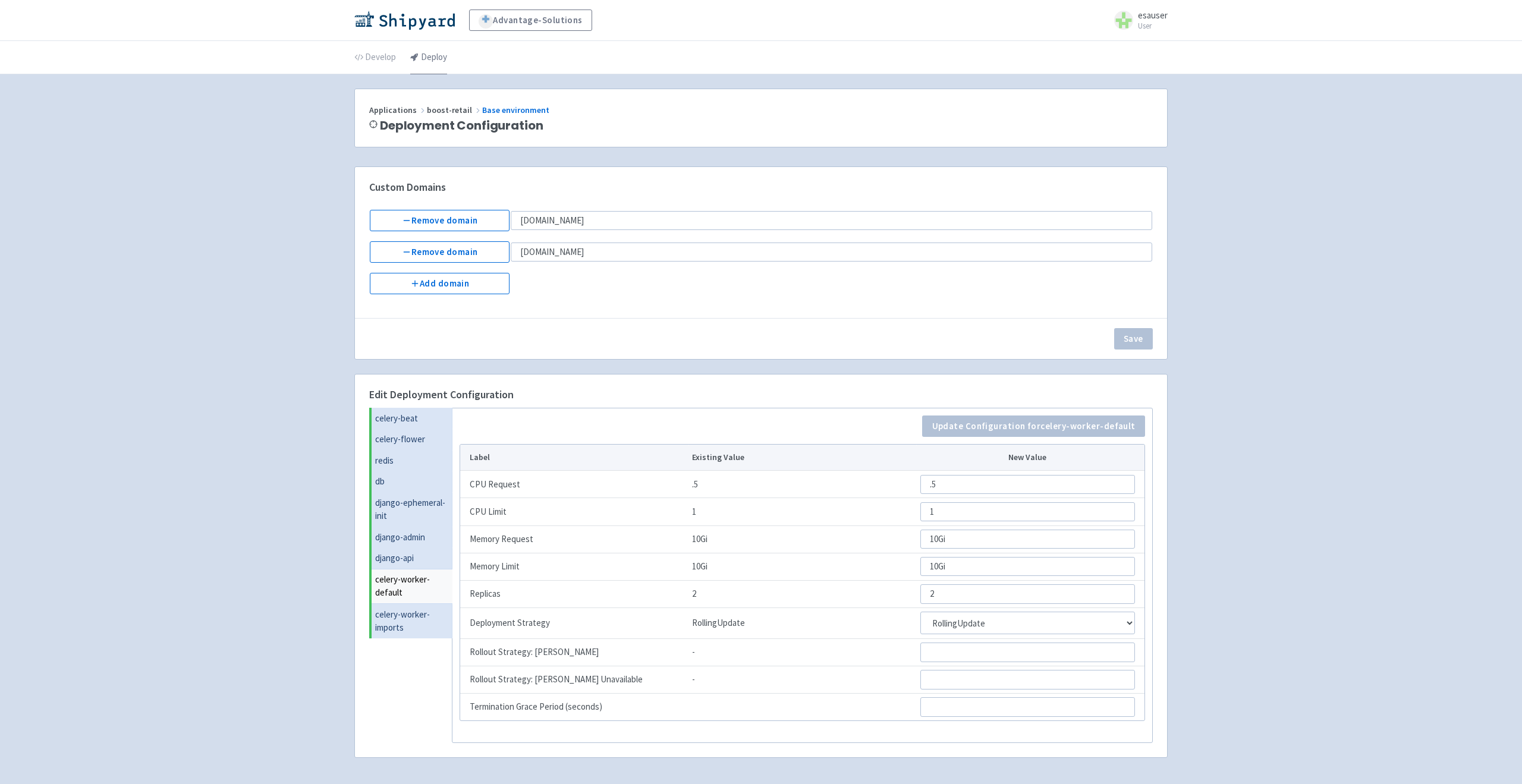
click at [432, 58] on link "Deploy" at bounding box center [428, 58] width 37 height 33
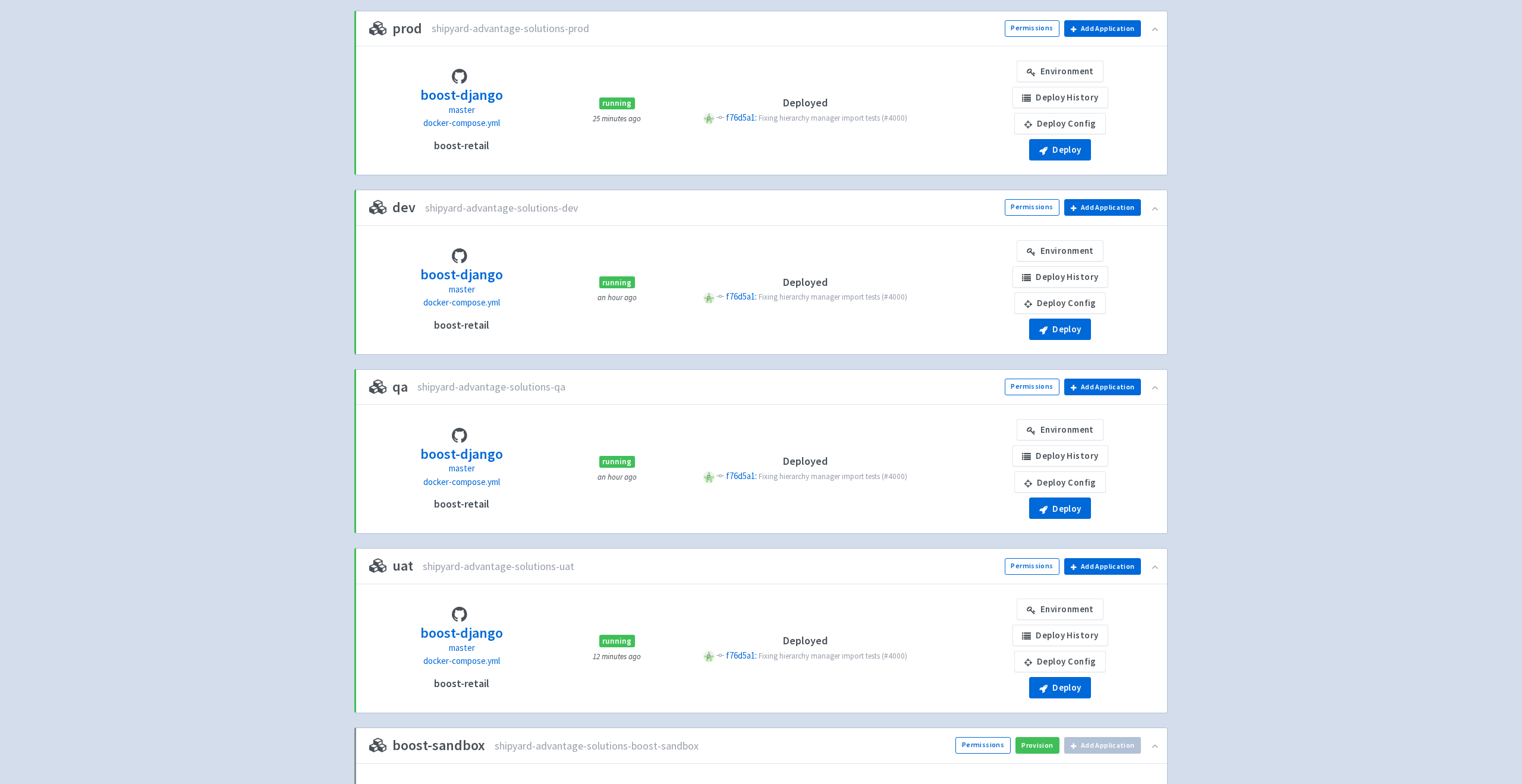
scroll to position [245, 0]
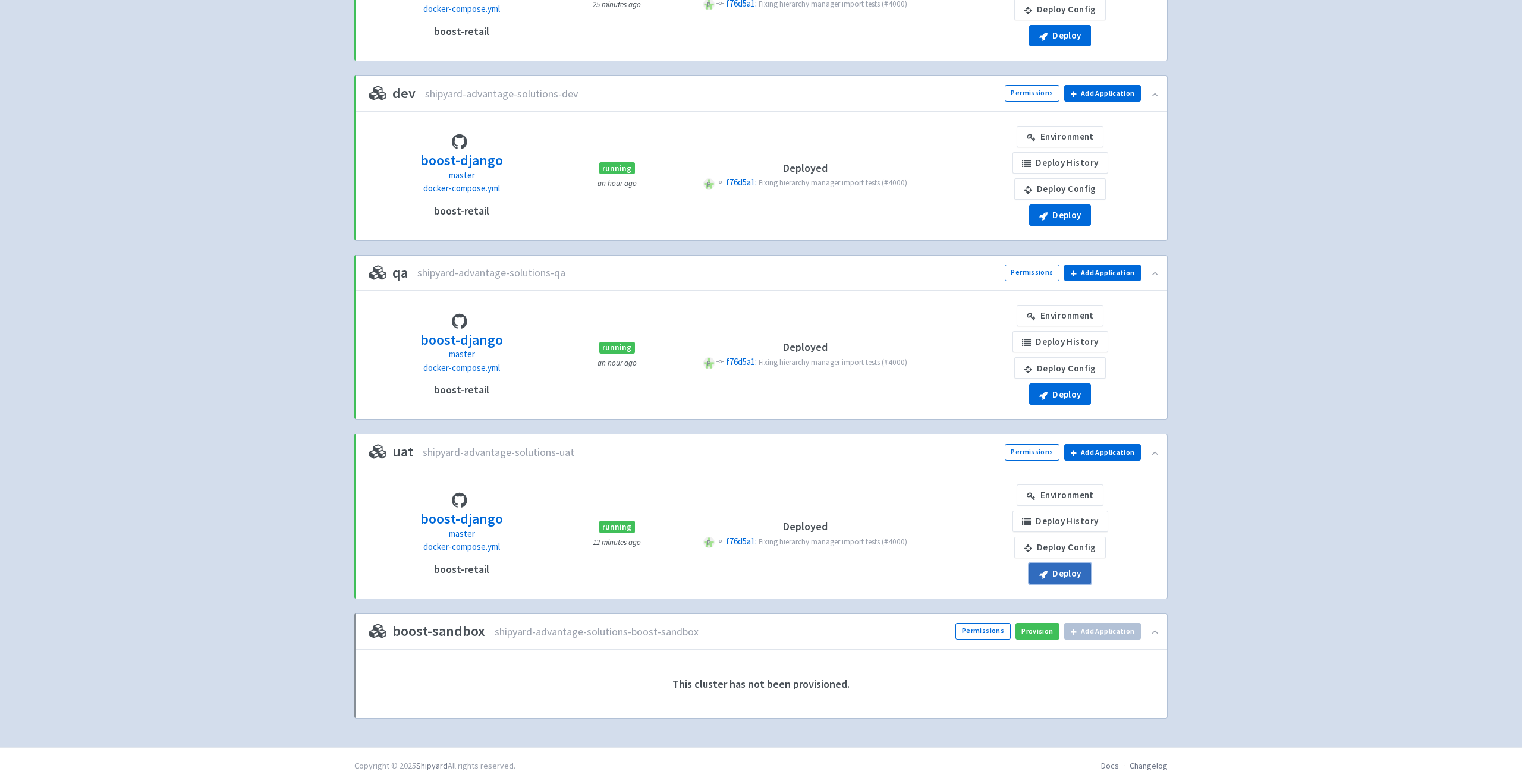
click at [1071, 46] on button "Deploy" at bounding box center [1060, 35] width 62 height 21
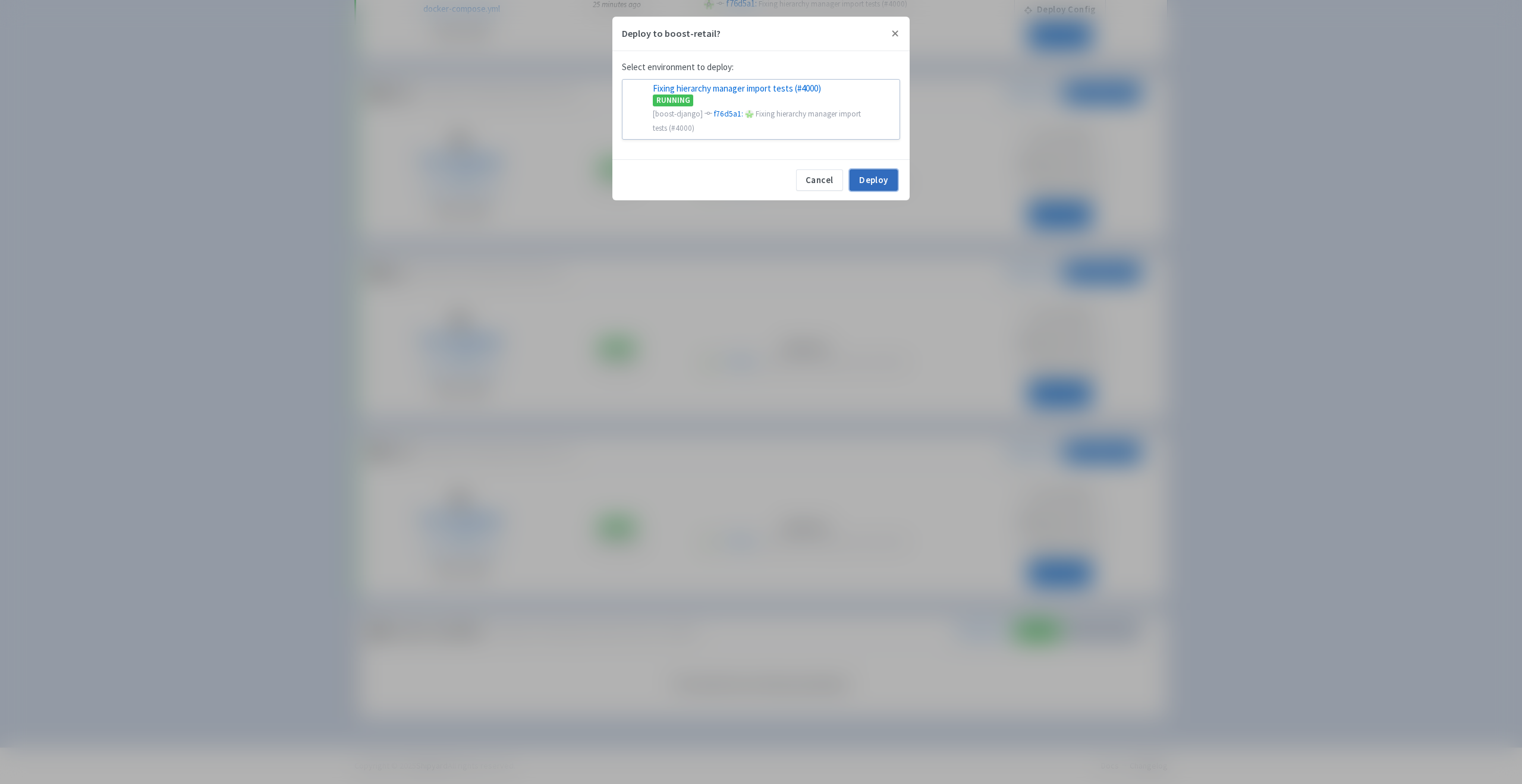
click at [880, 183] on button "Deploy" at bounding box center [874, 180] width 48 height 21
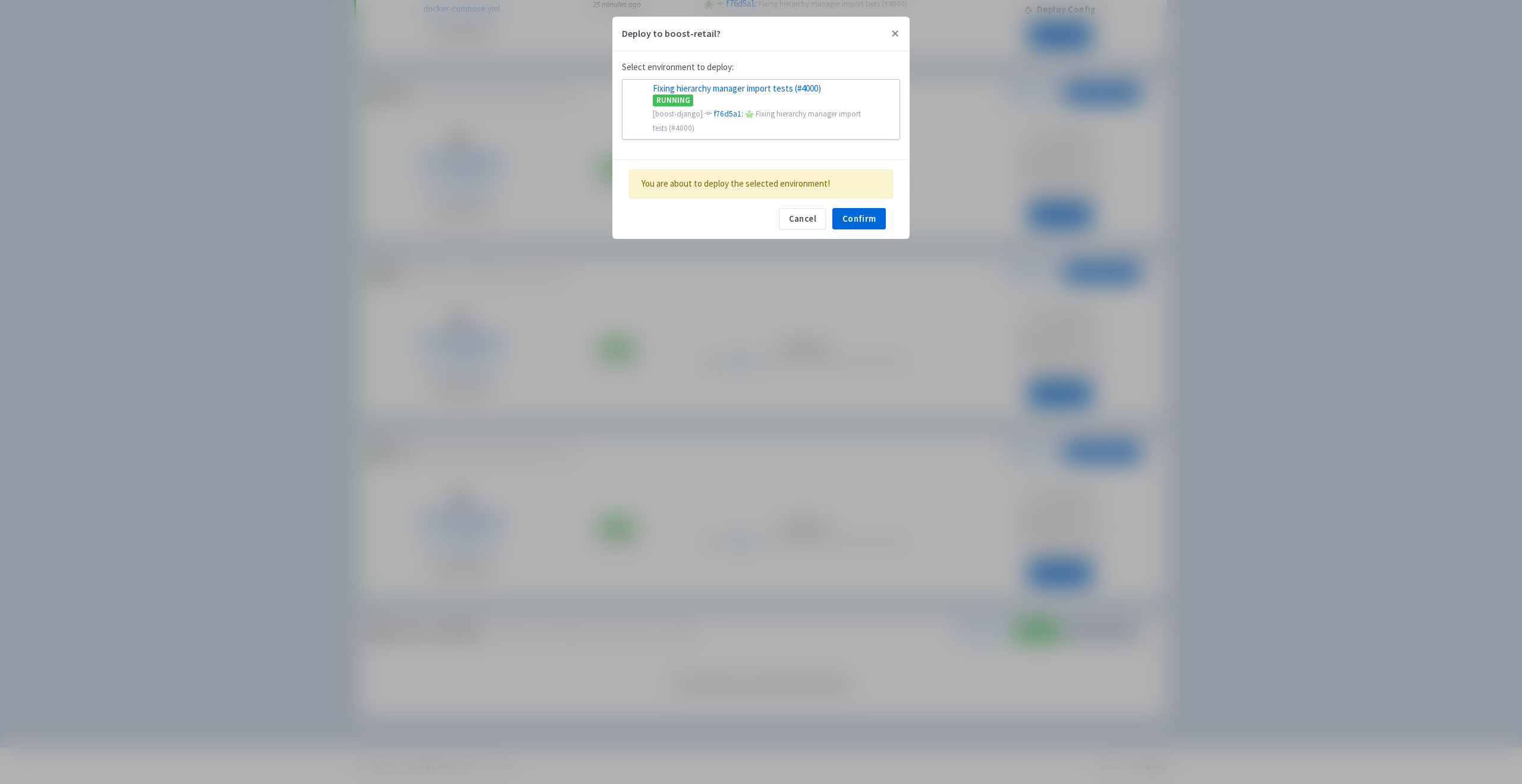
click at [858, 238] on div "Cancel Deploy You are about to deploy the selected environment! Cancel Confirm" at bounding box center [761, 199] width 297 height 80
click at [858, 219] on button "Confirm" at bounding box center [859, 218] width 53 height 21
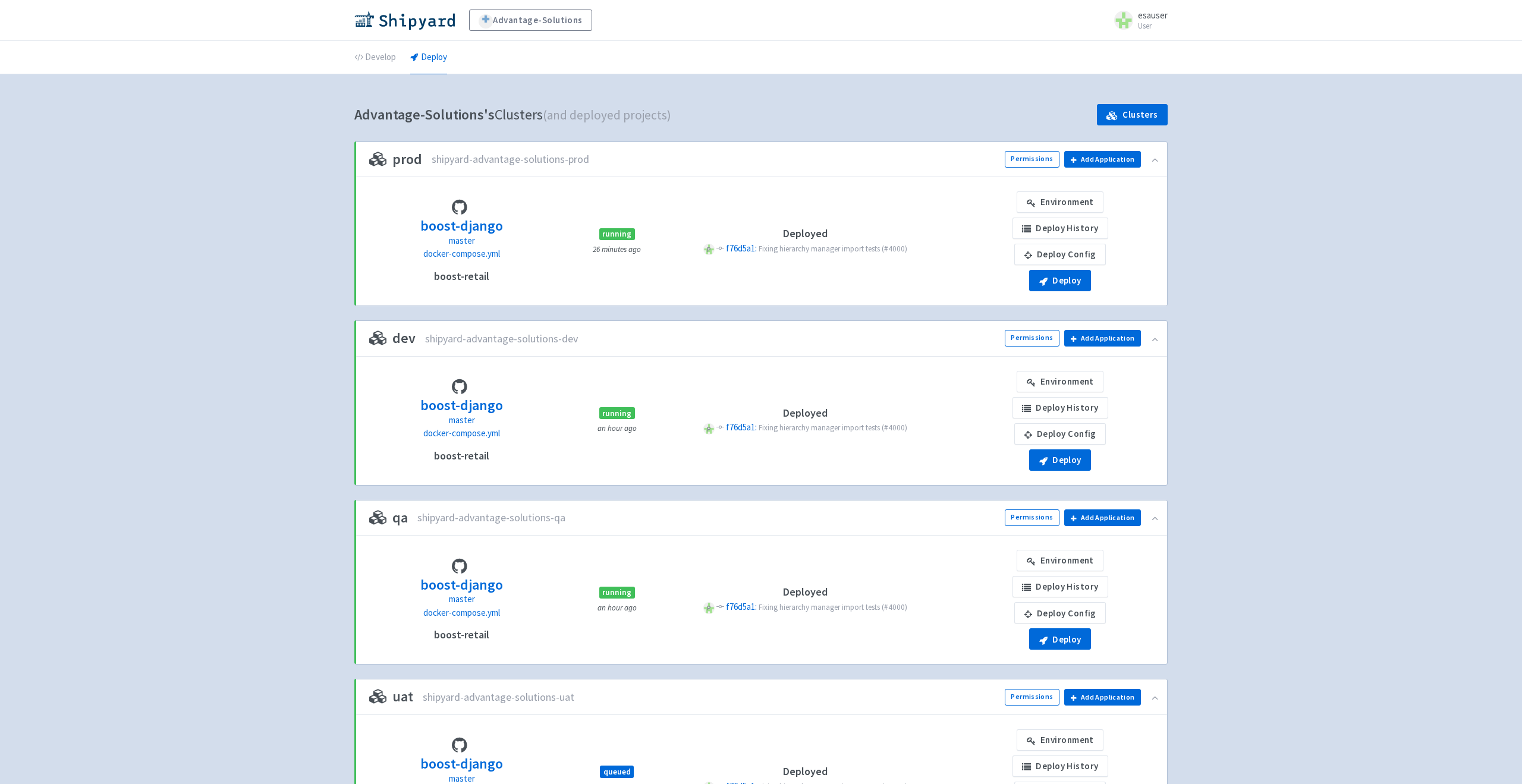
scroll to position [245, 0]
